Goal: Find specific page/section: Find specific page/section

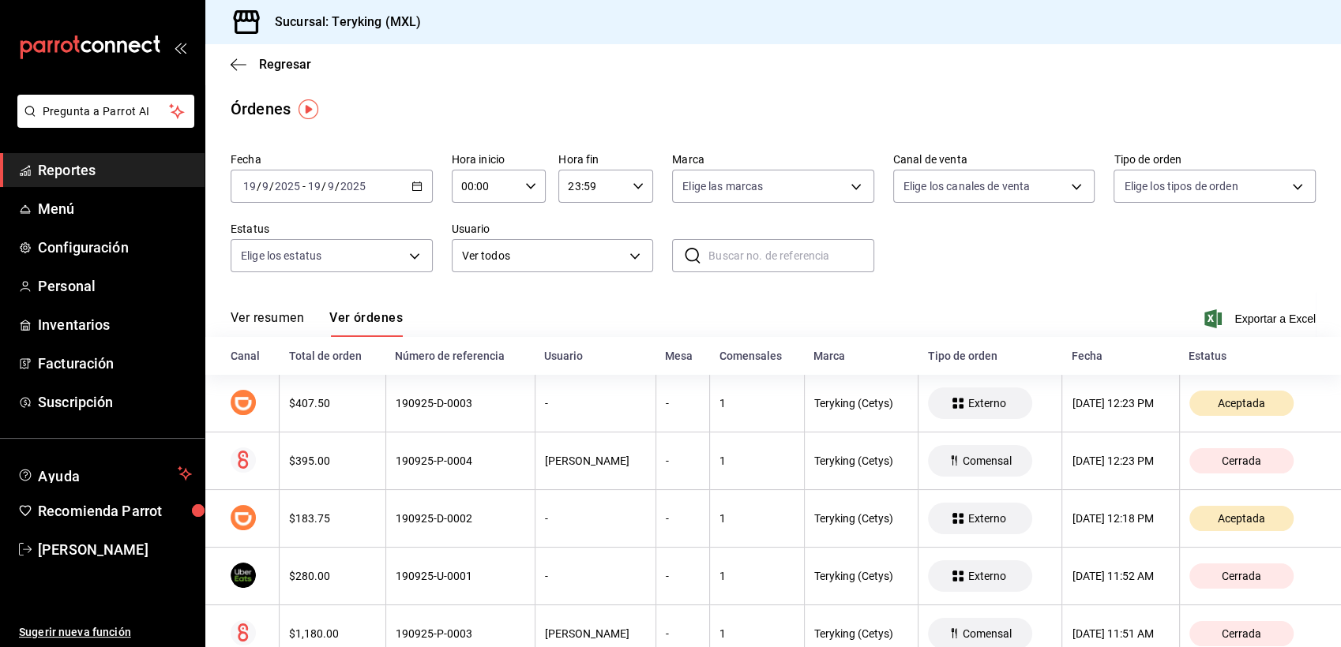
click at [93, 182] on link "Reportes" at bounding box center [102, 170] width 205 height 34
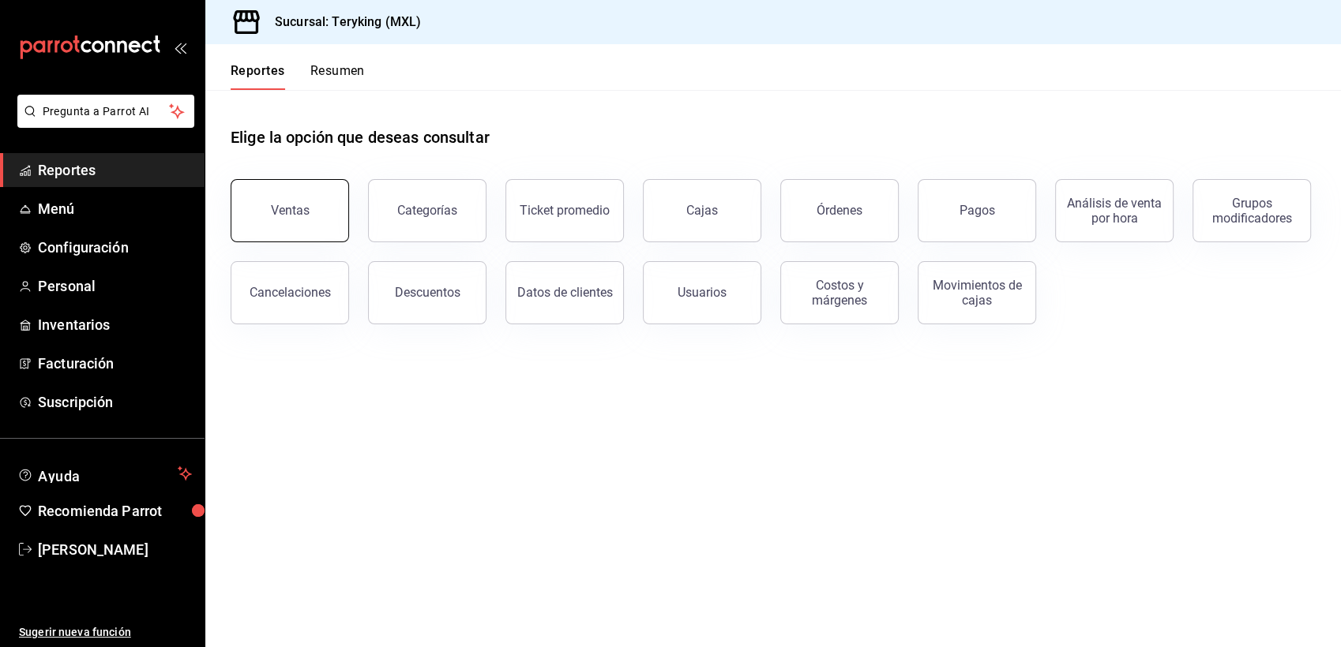
click at [298, 226] on button "Ventas" at bounding box center [290, 210] width 118 height 63
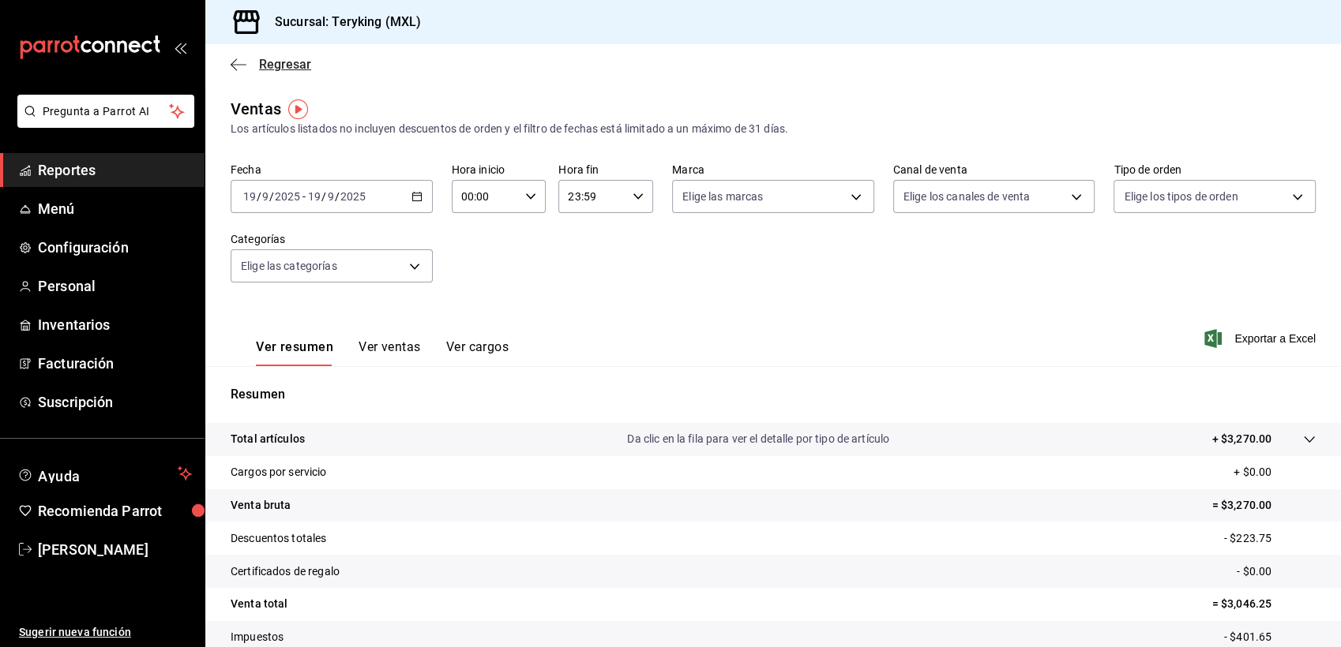
click at [278, 69] on span "Regresar" at bounding box center [285, 64] width 52 height 15
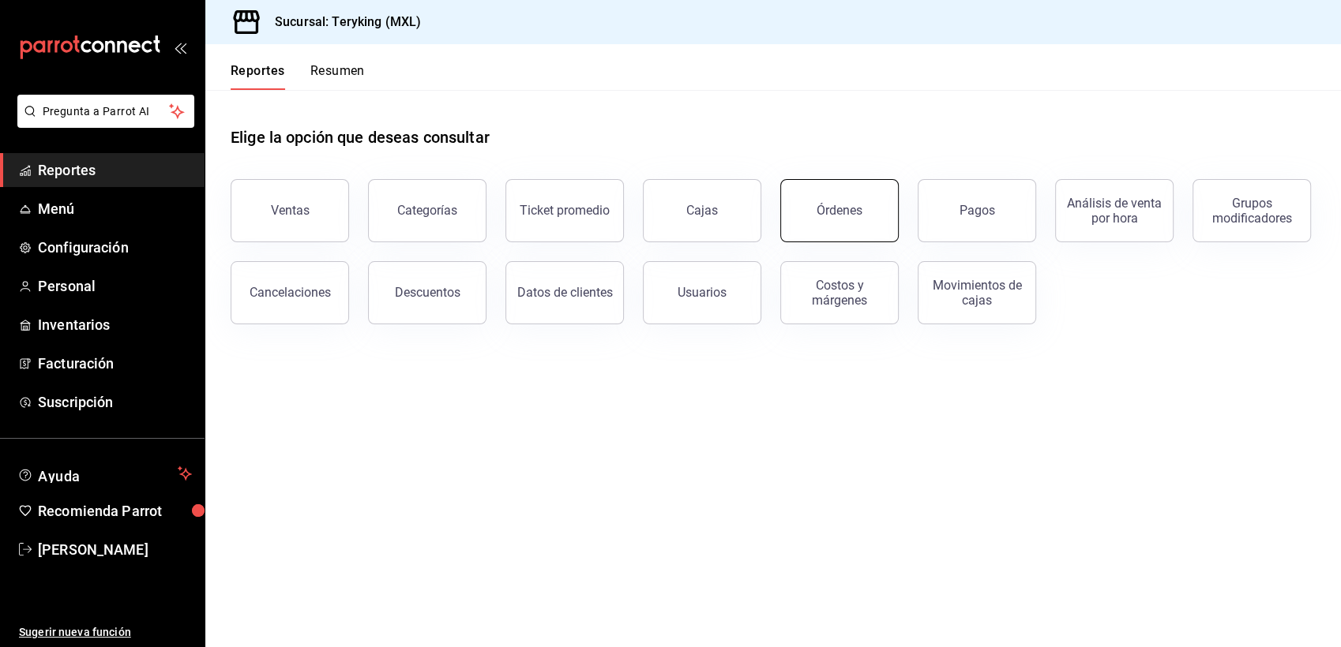
click at [860, 197] on button "Órdenes" at bounding box center [839, 210] width 118 height 63
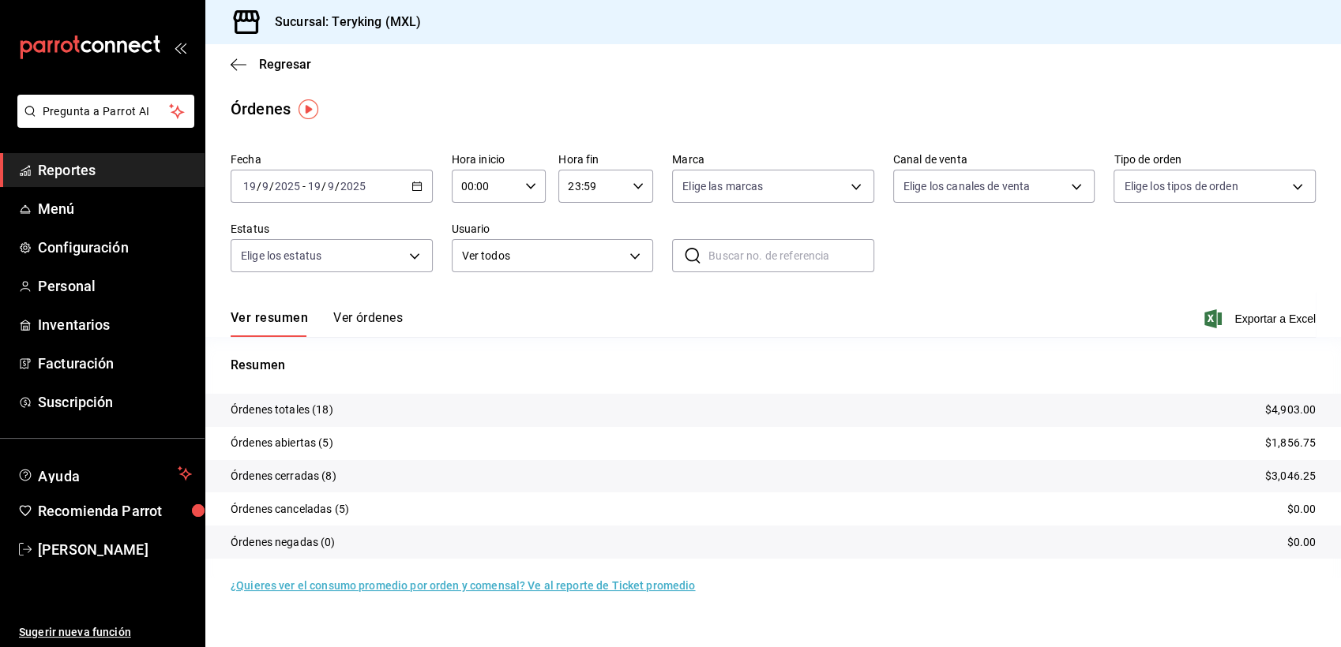
click at [360, 319] on button "Ver órdenes" at bounding box center [367, 323] width 69 height 27
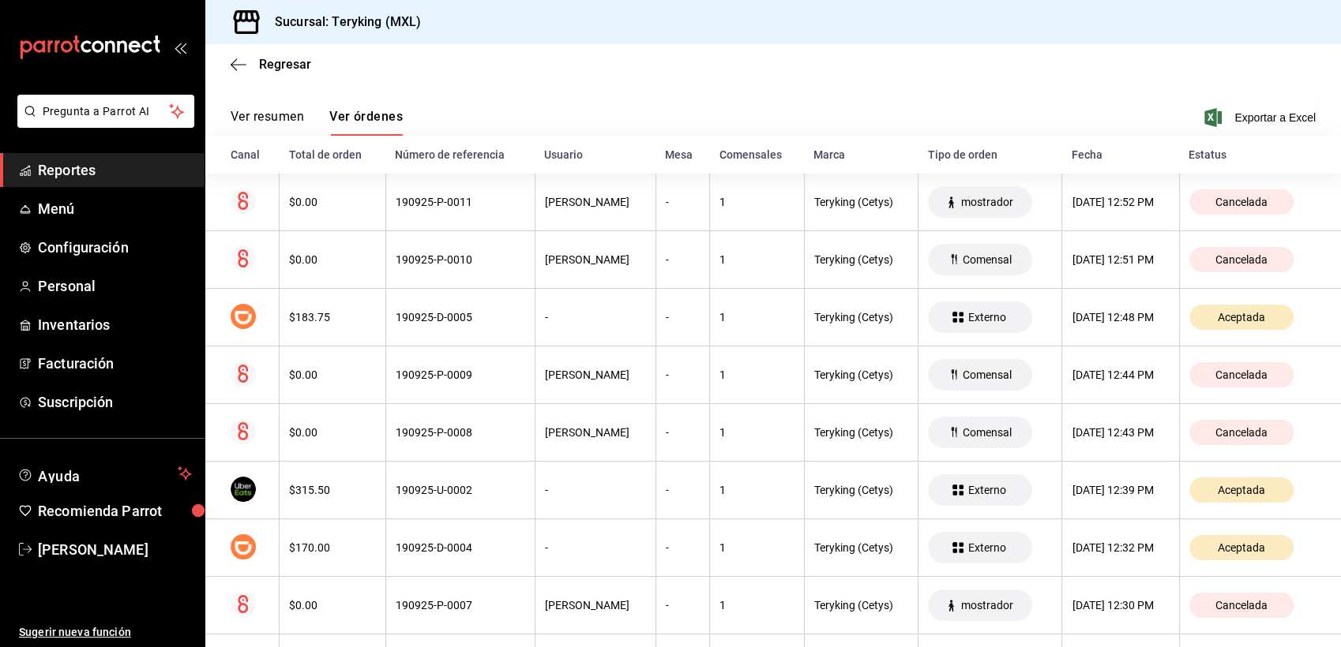
scroll to position [206, 0]
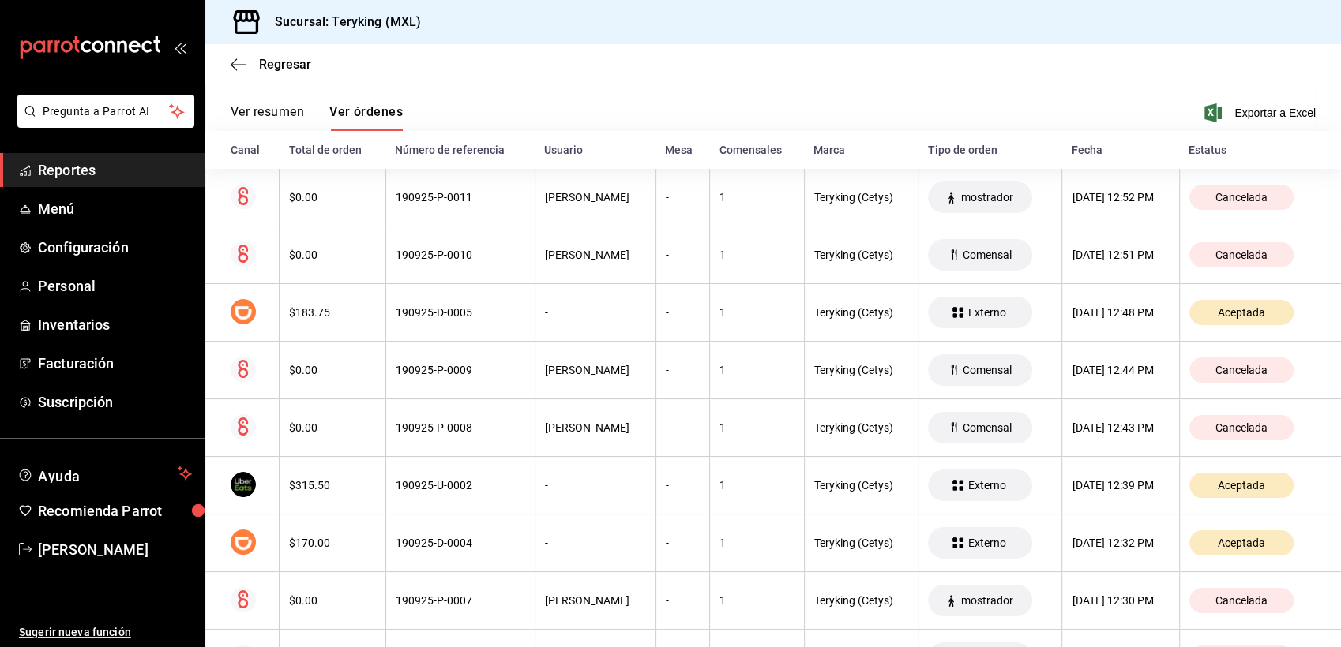
click at [81, 171] on span "Reportes" at bounding box center [115, 169] width 154 height 21
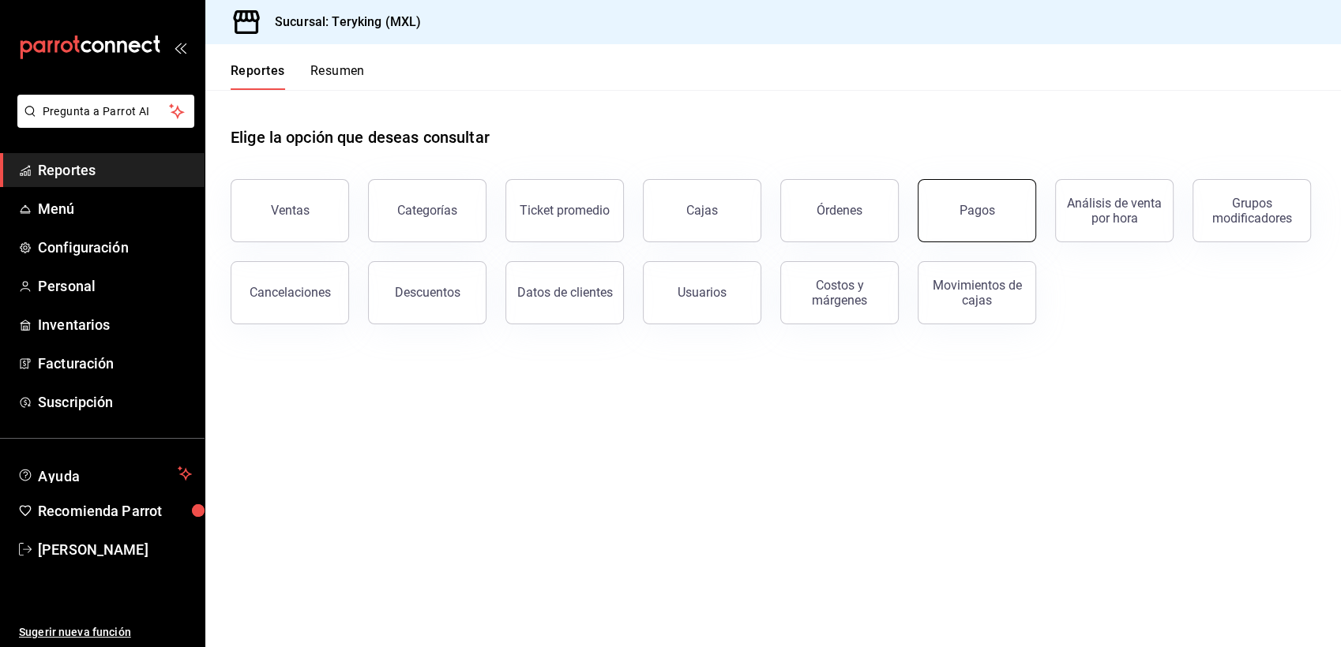
click at [948, 208] on button "Pagos" at bounding box center [976, 210] width 118 height 63
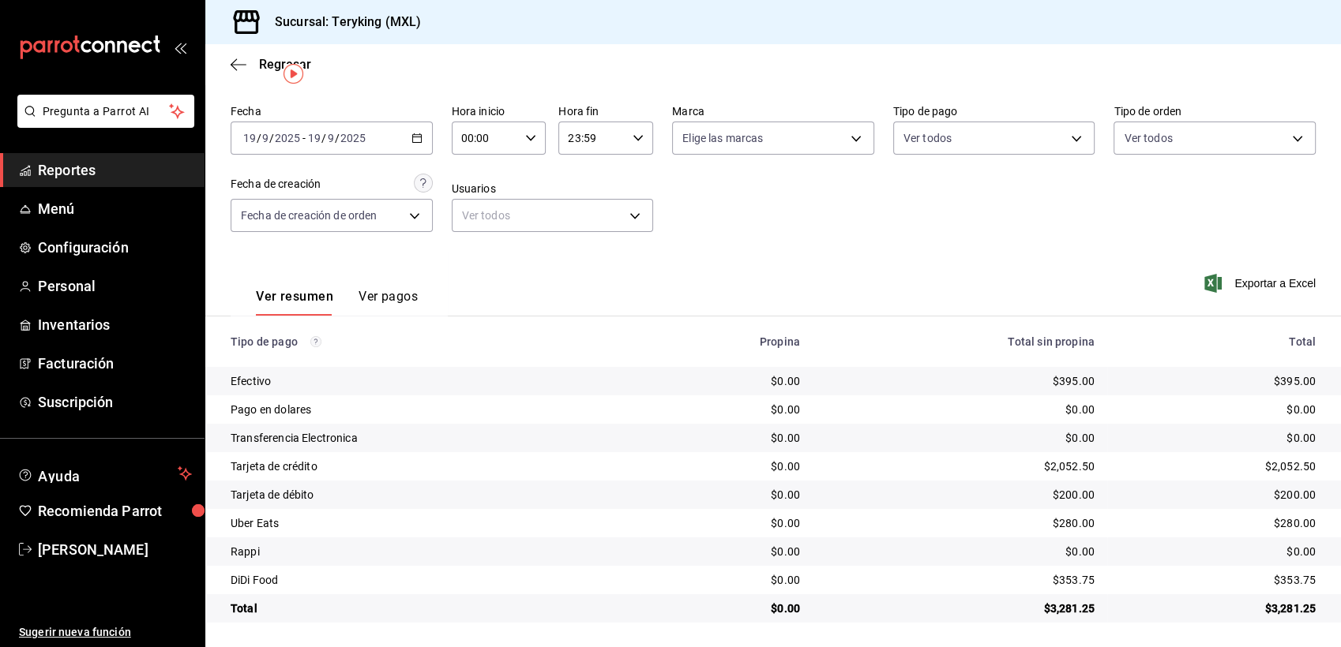
scroll to position [50, 0]
